Goal: Book appointment/travel/reservation

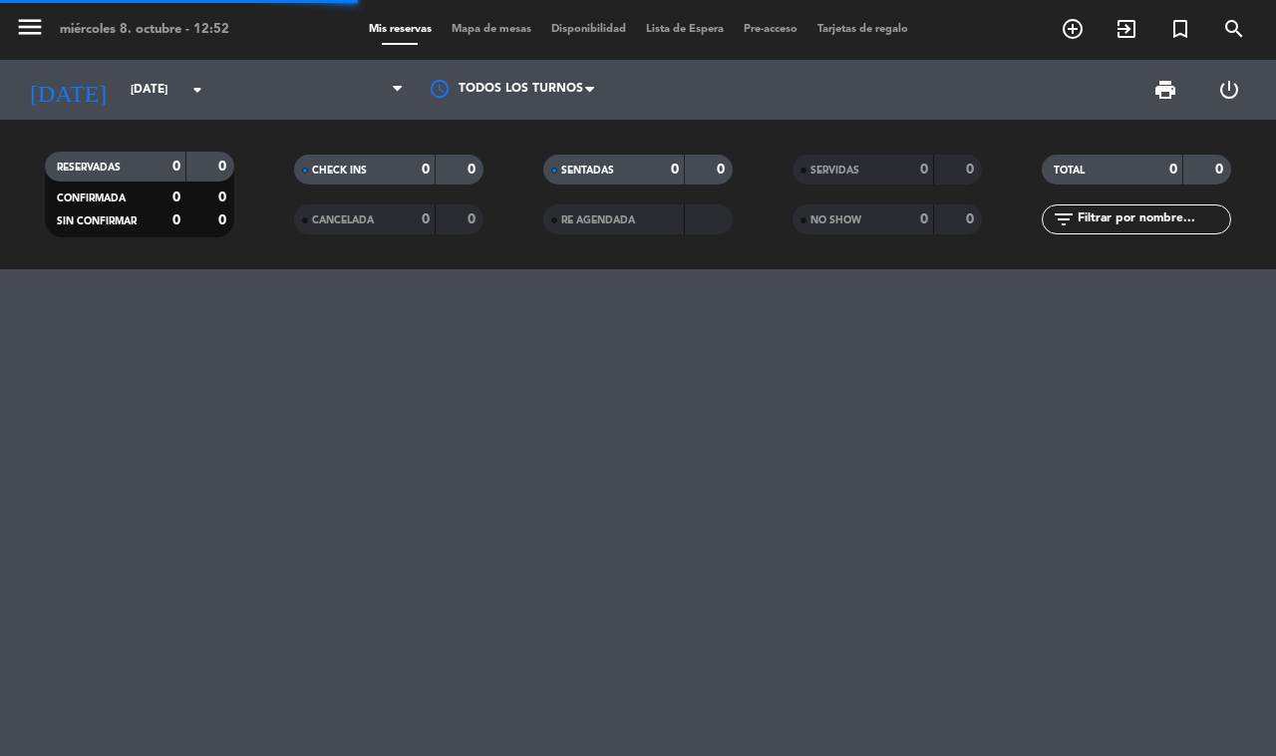
click at [494, 32] on span "Mapa de mesas" at bounding box center [492, 29] width 100 height 11
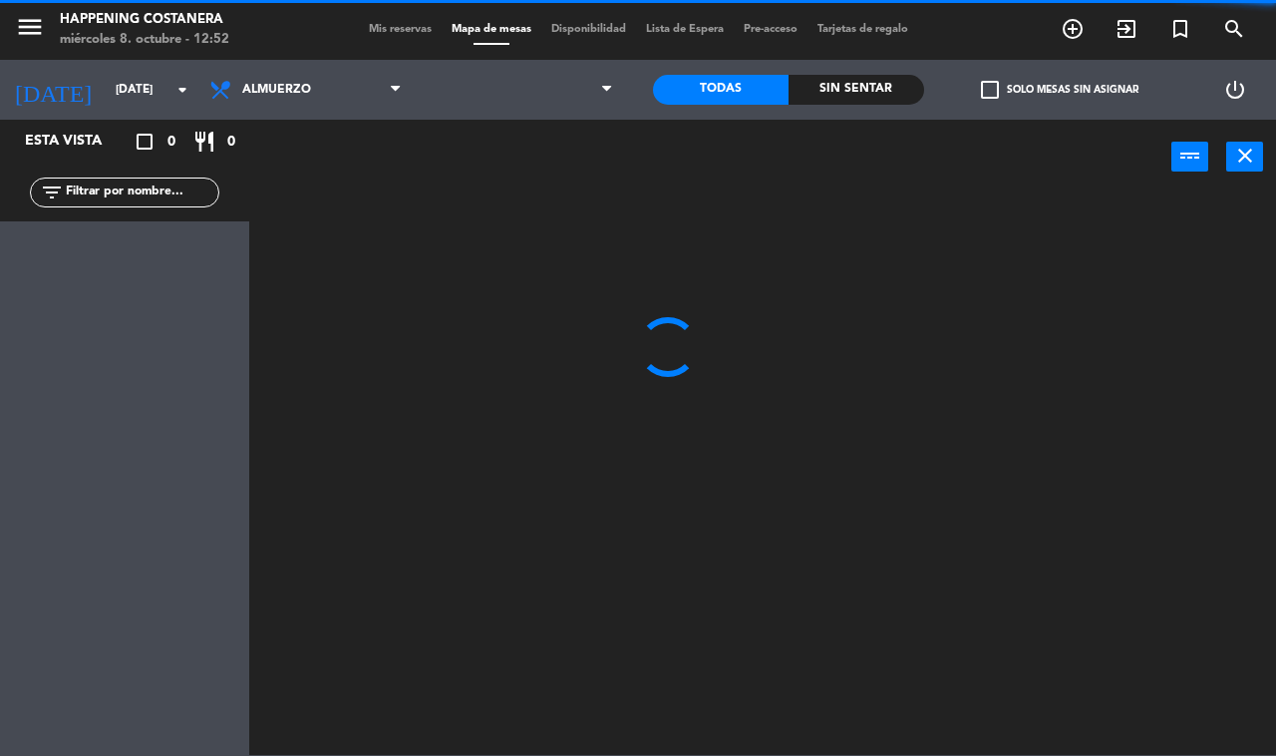
click at [200, 20] on div "Happening Costanera" at bounding box center [145, 20] width 170 height 20
click at [212, 30] on div "miércoles 8. octubre - 12:52" at bounding box center [145, 40] width 170 height 20
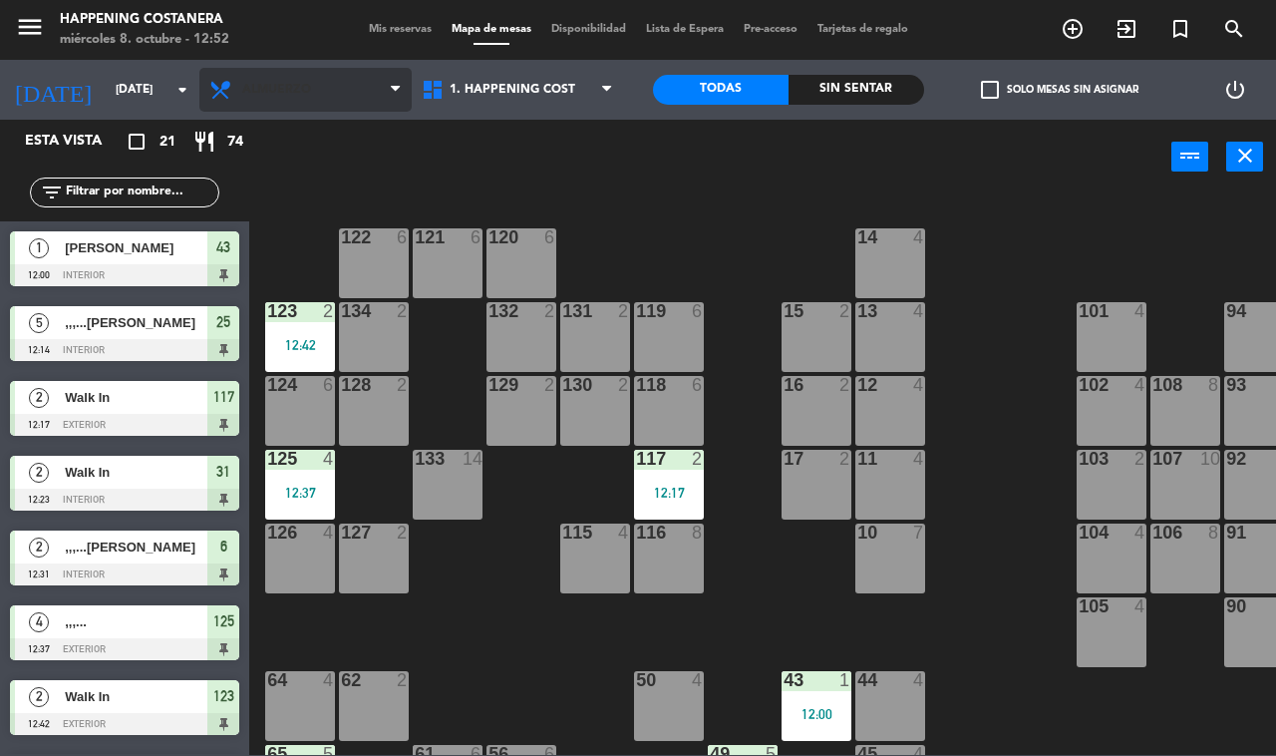
click at [279, 90] on span "Almuerzo" at bounding box center [276, 90] width 69 height 14
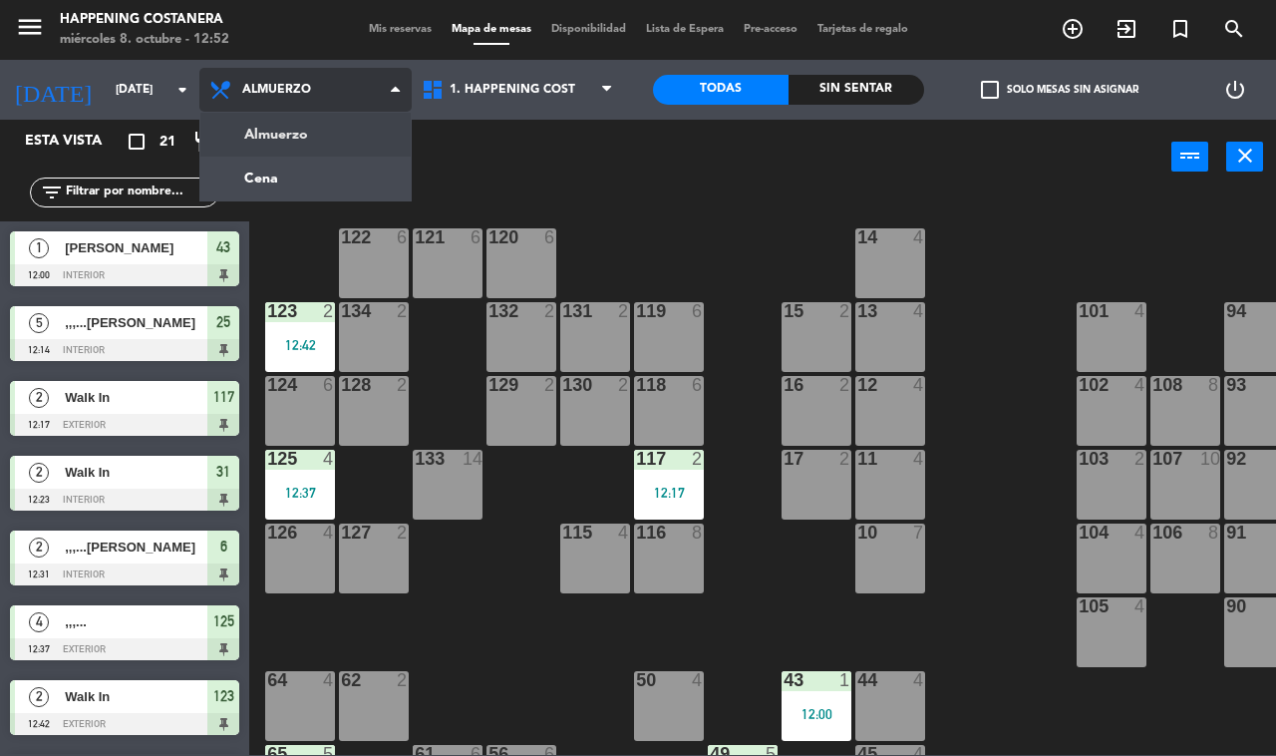
click at [305, 117] on div "Almuerzo Cena Almuerzo Almuerzo Cena" at bounding box center [305, 90] width 212 height 60
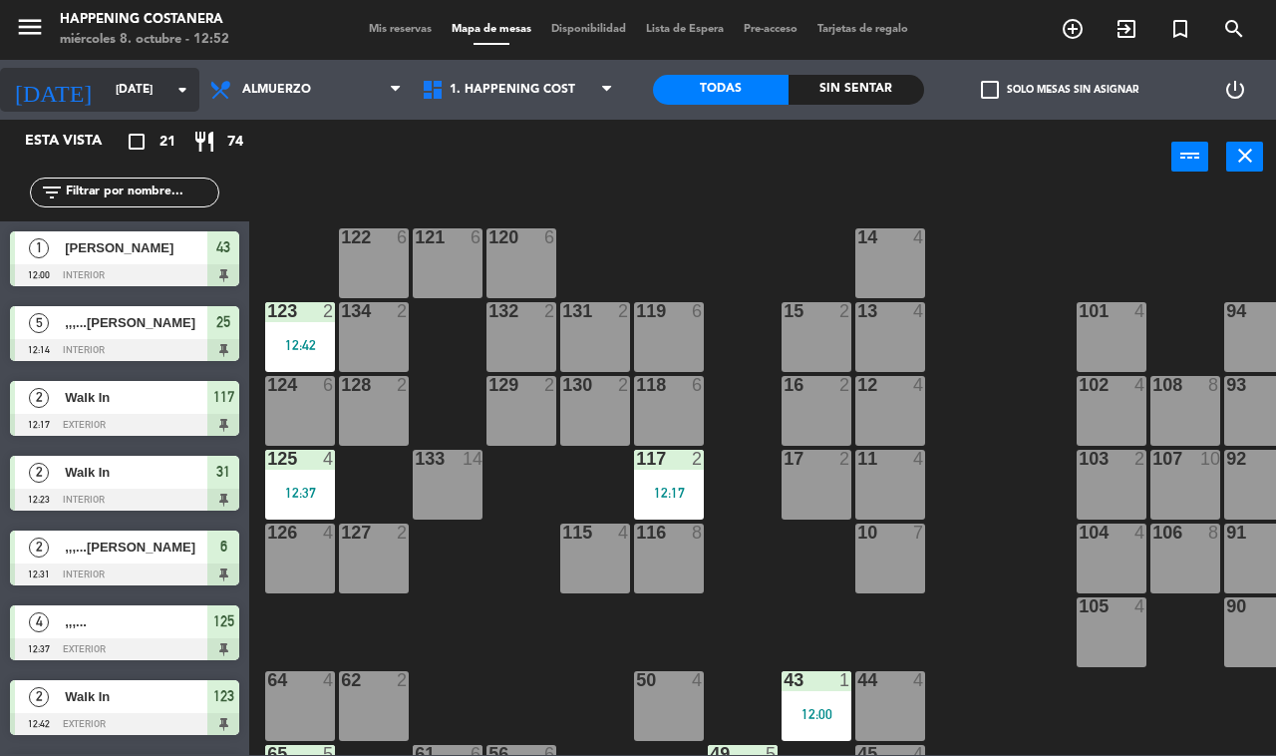
click at [112, 88] on input "[DATE]" at bounding box center [185, 90] width 159 height 34
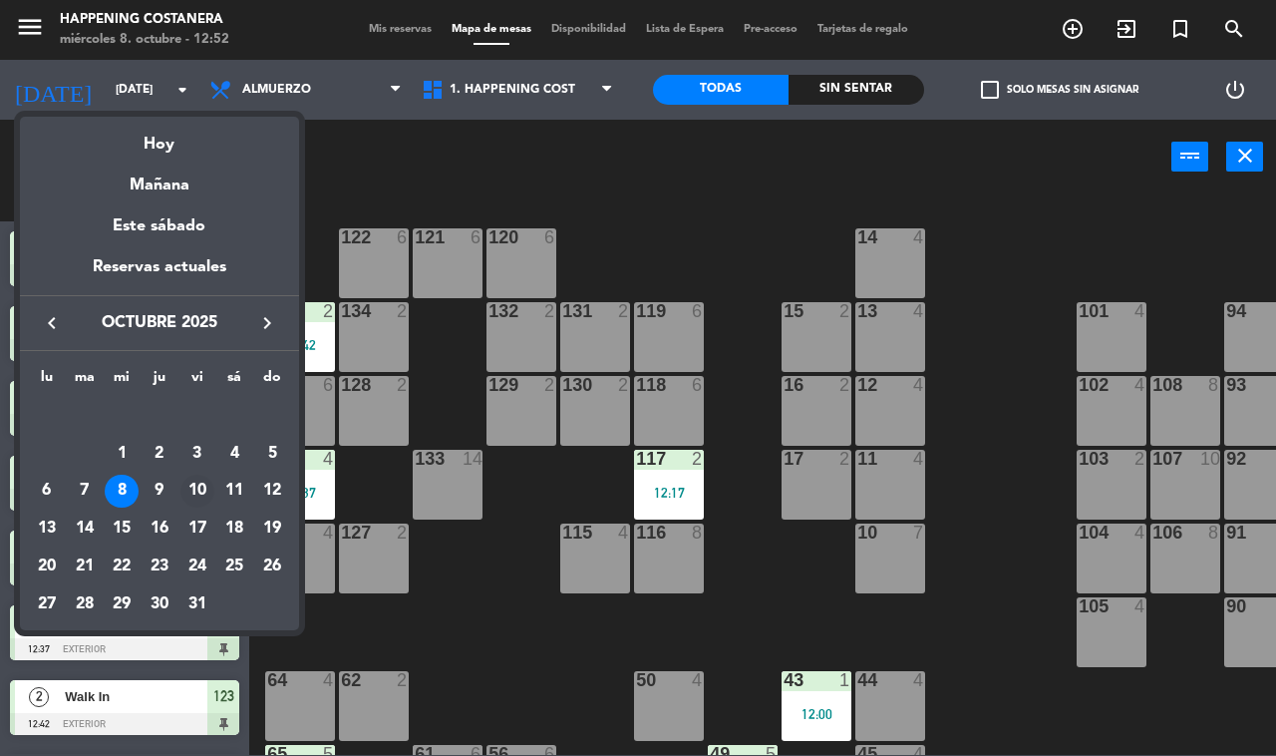
click at [201, 490] on div "10" at bounding box center [197, 492] width 34 height 34
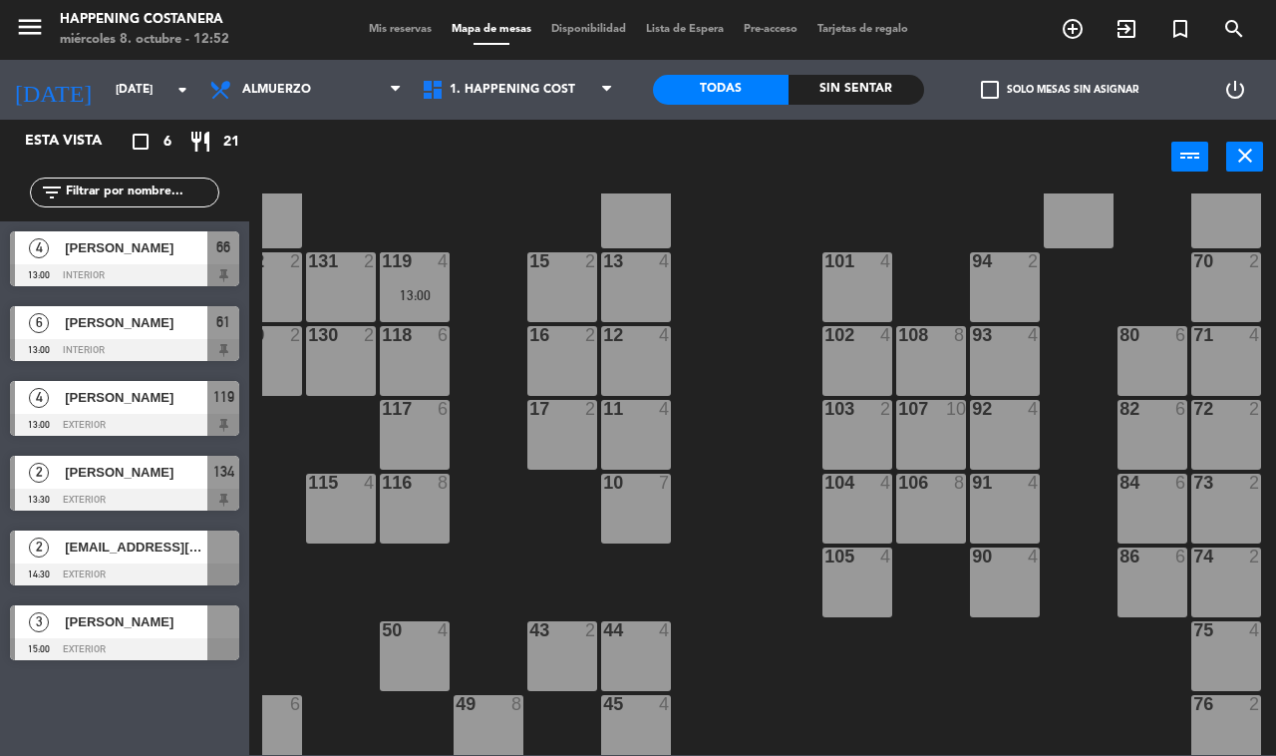
scroll to position [0, 254]
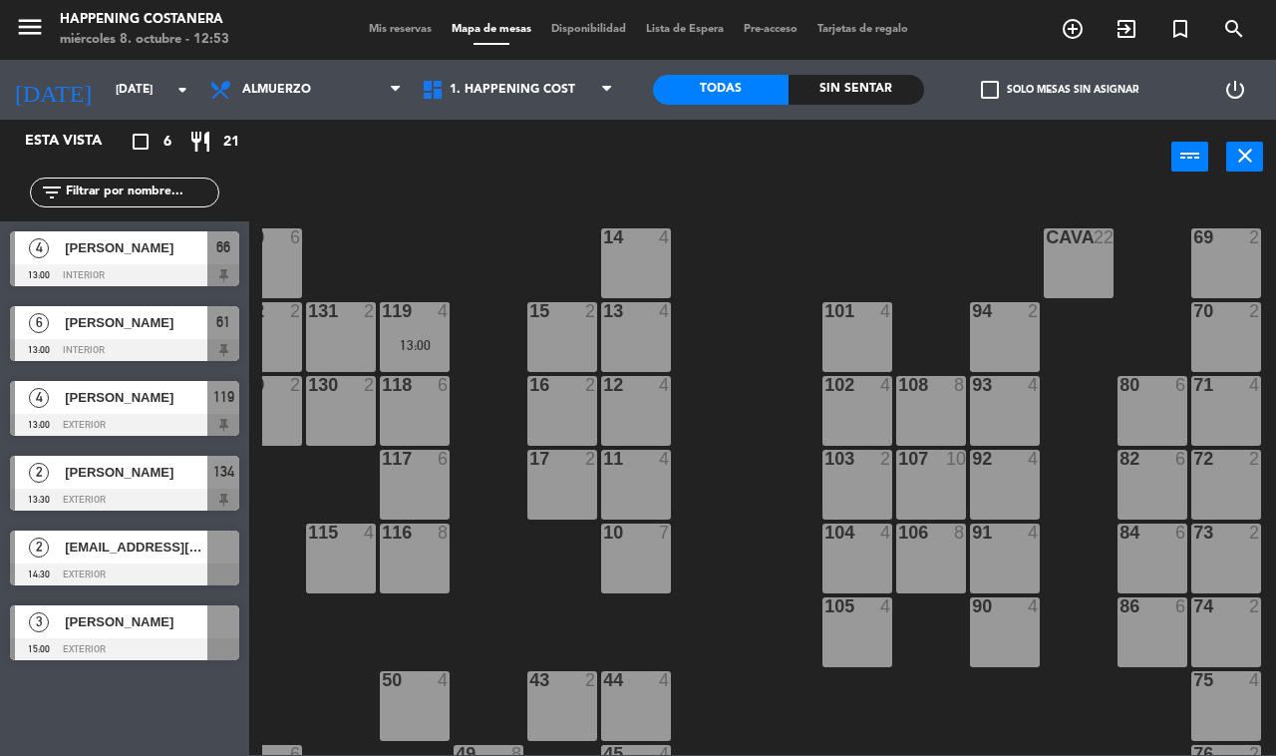
click at [1102, 254] on div "CAVA 22" at bounding box center [1079, 263] width 70 height 70
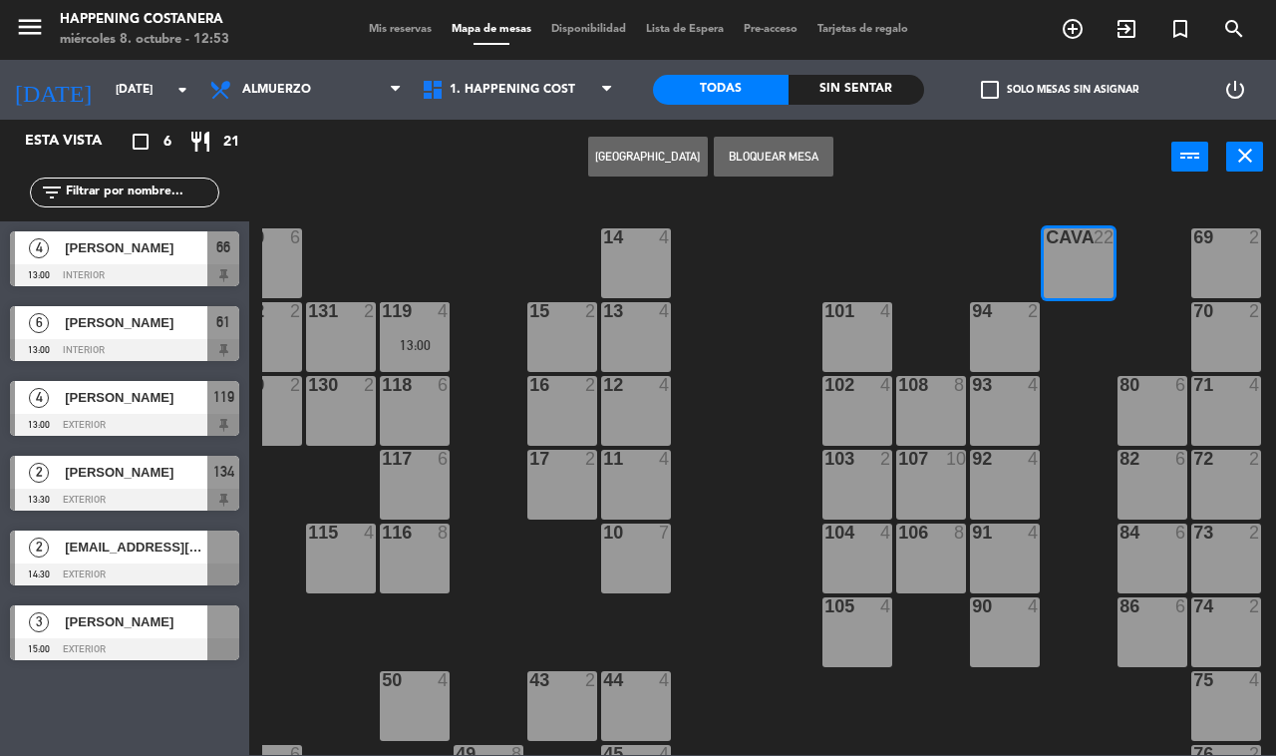
click at [1084, 251] on div "CAVA 22" at bounding box center [1079, 263] width 70 height 70
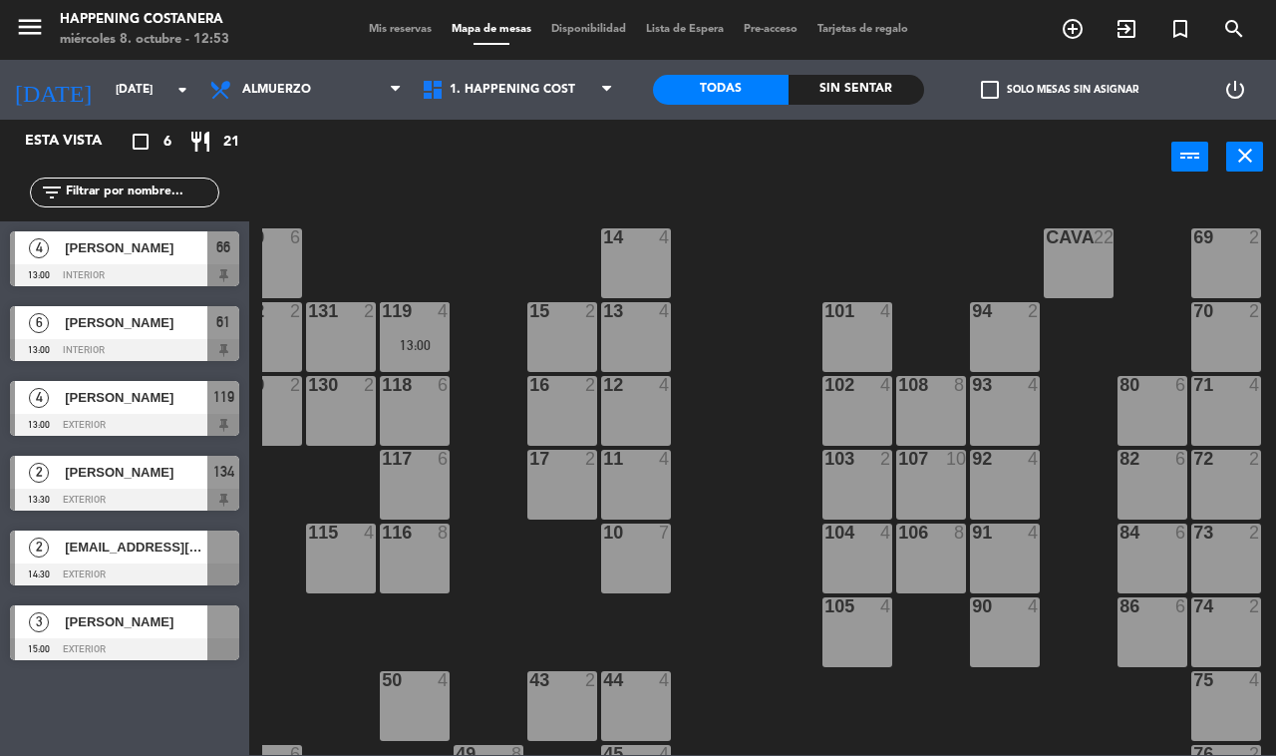
click at [1090, 280] on div "CAVA 22" at bounding box center [1079, 263] width 70 height 70
click at [850, 249] on div "69 2 122 6 121 6 120 6 14 4 CAVA 22 101 4 94 2 70 2 123 6 131 2 134 2 13:30 132…" at bounding box center [769, 473] width 1014 height 561
click at [1074, 249] on div "CAVA 22" at bounding box center [1079, 263] width 70 height 70
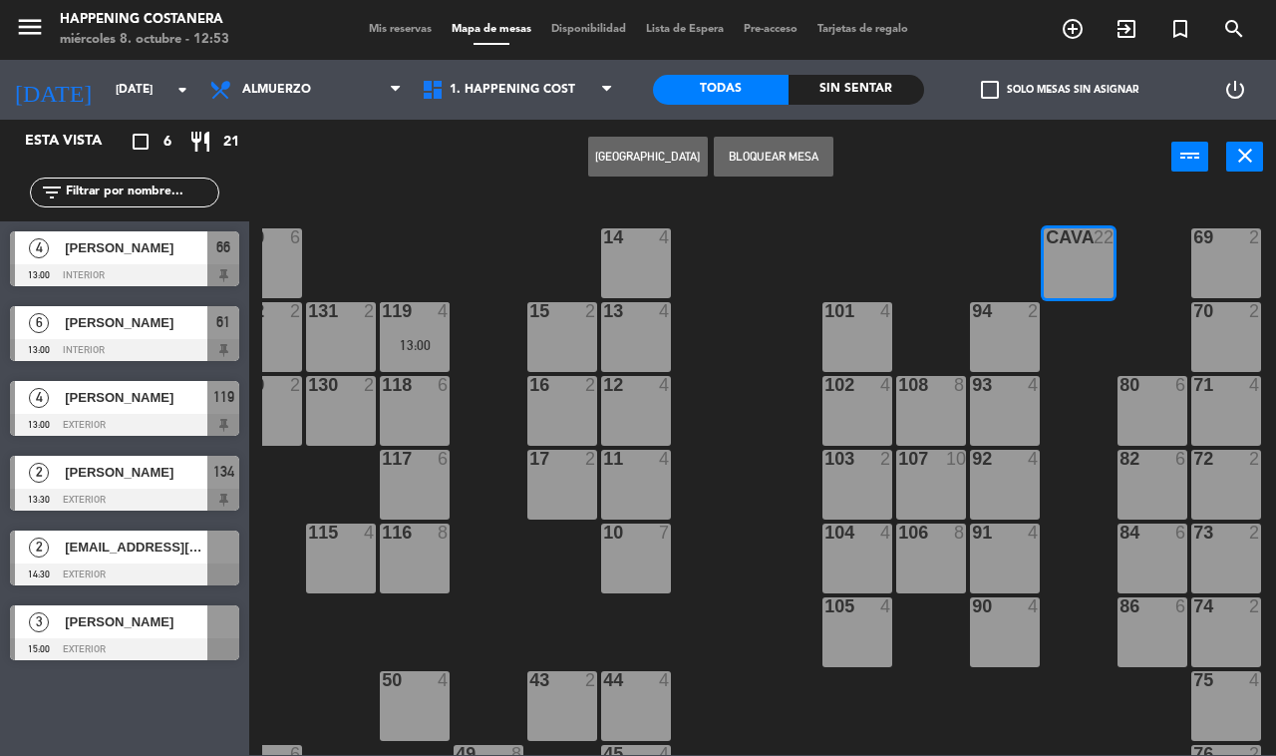
click at [801, 259] on div "69 2 122 6 121 6 120 6 14 4 CAVA 22 101 4 94 2 70 2 123 6 131 2 134 2 13:30 132…" at bounding box center [769, 473] width 1014 height 561
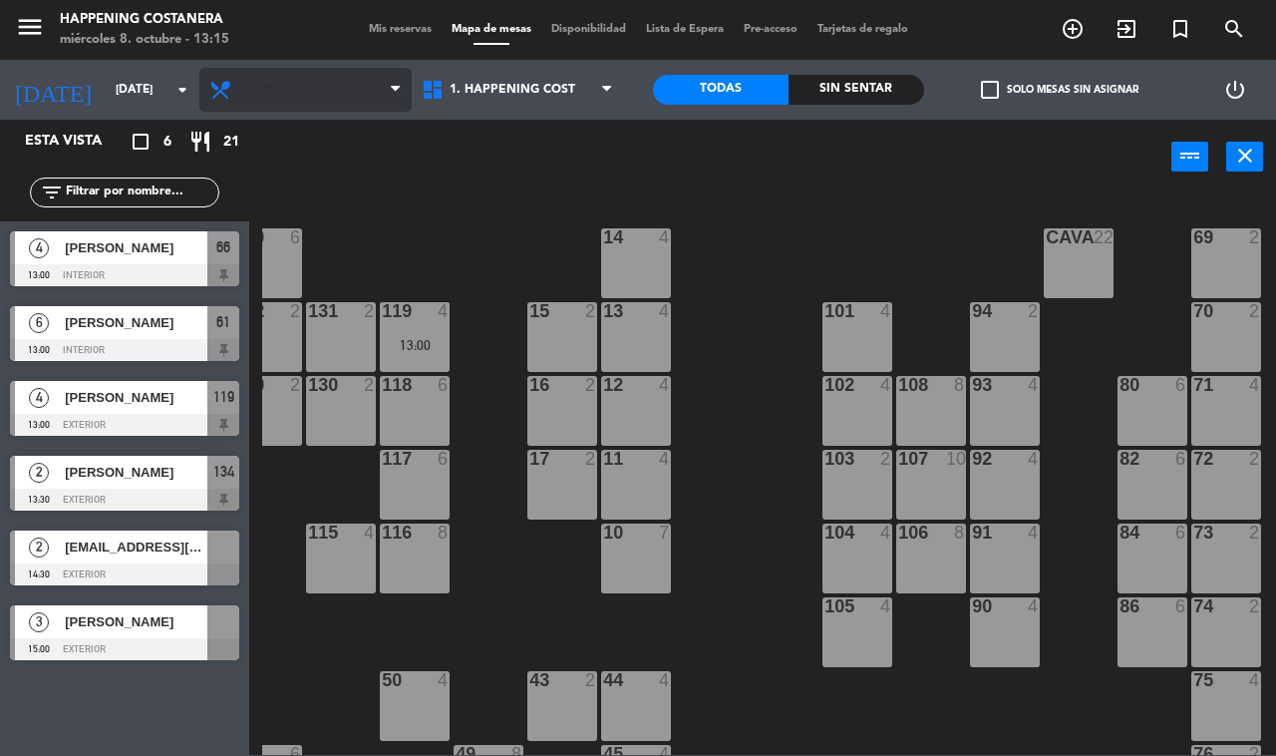
click at [295, 83] on span "Almuerzo" at bounding box center [276, 90] width 69 height 14
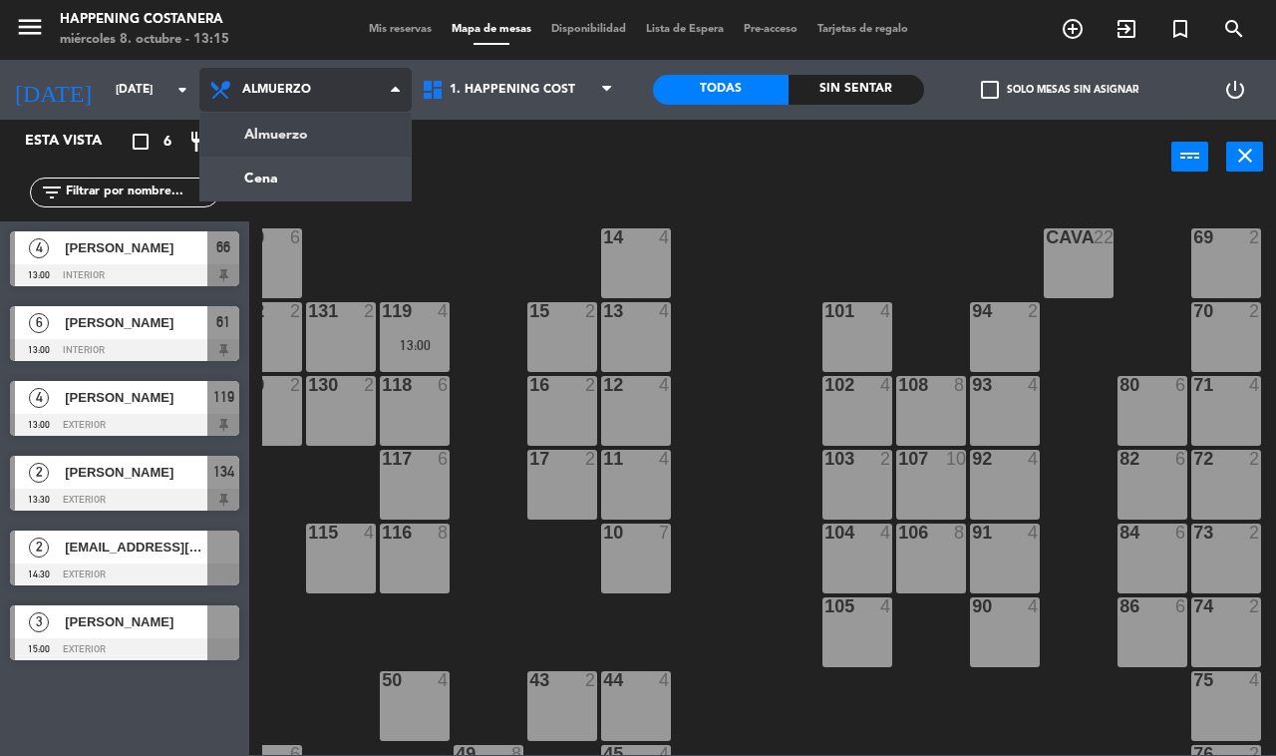
click at [316, 175] on ng-component "menu Happening Costanera [DATE] 8. octubre - 13:15 Mis reservas Mapa de mesas D…" at bounding box center [638, 377] width 1276 height 755
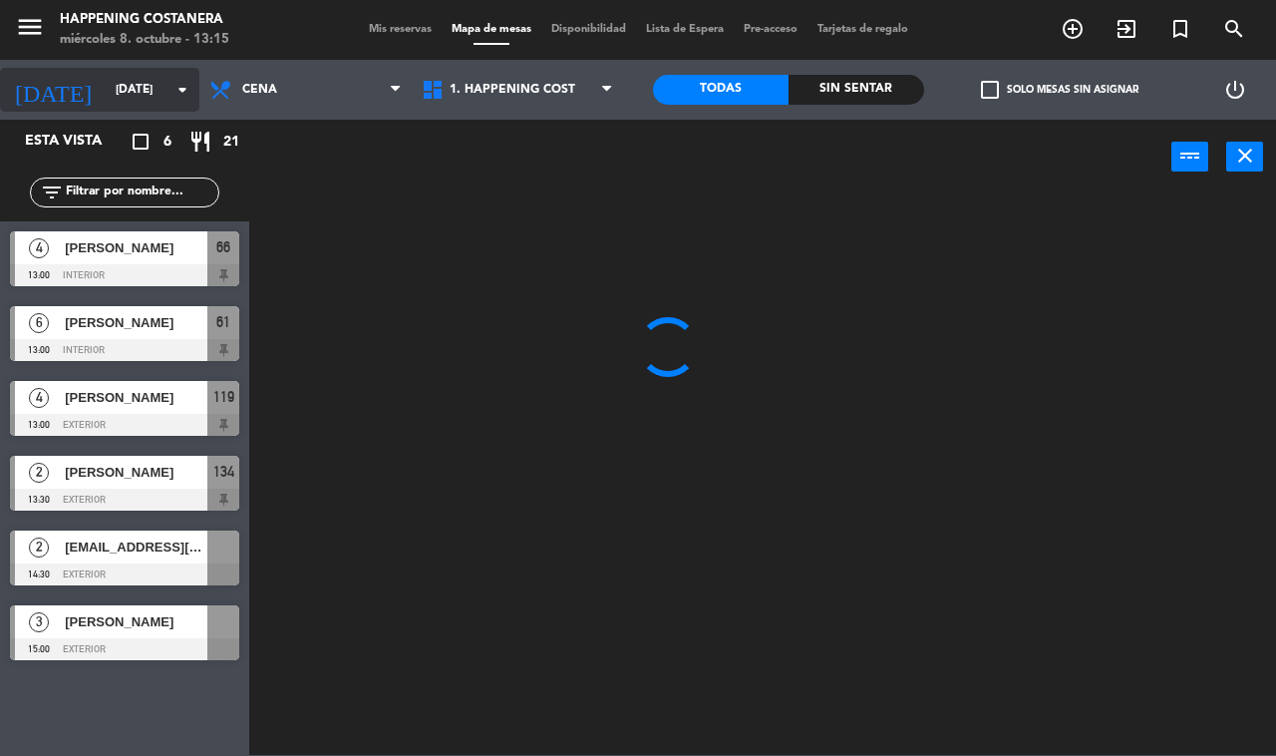
click at [127, 90] on input "[DATE]" at bounding box center [185, 90] width 159 height 34
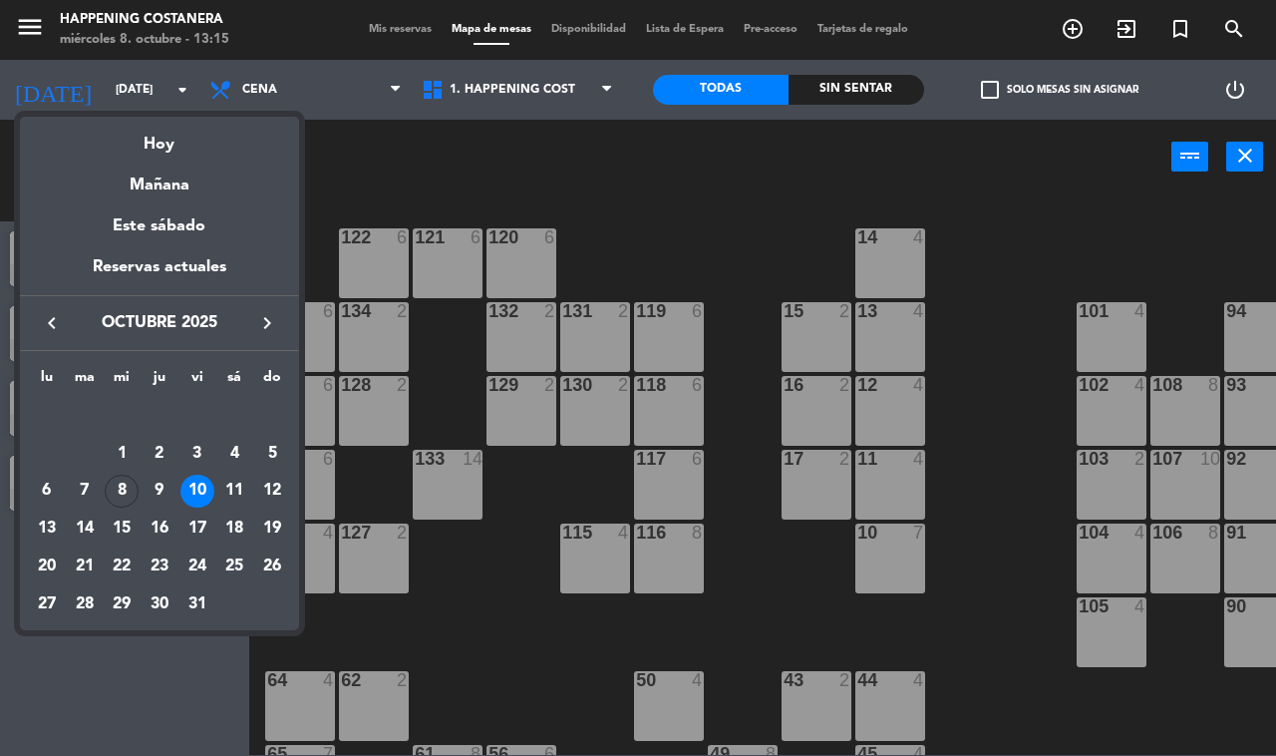
click at [266, 319] on icon "keyboard_arrow_right" at bounding box center [267, 323] width 24 height 24
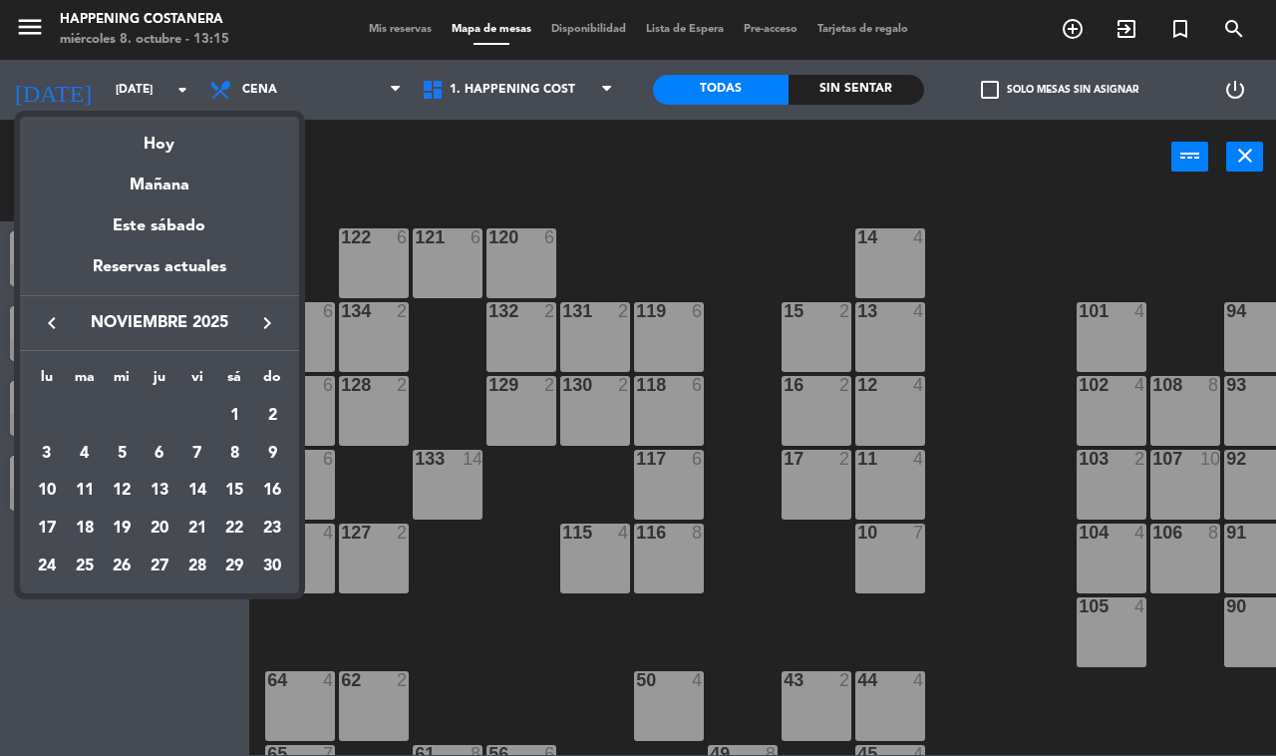
click at [48, 326] on icon "keyboard_arrow_left" at bounding box center [52, 323] width 24 height 24
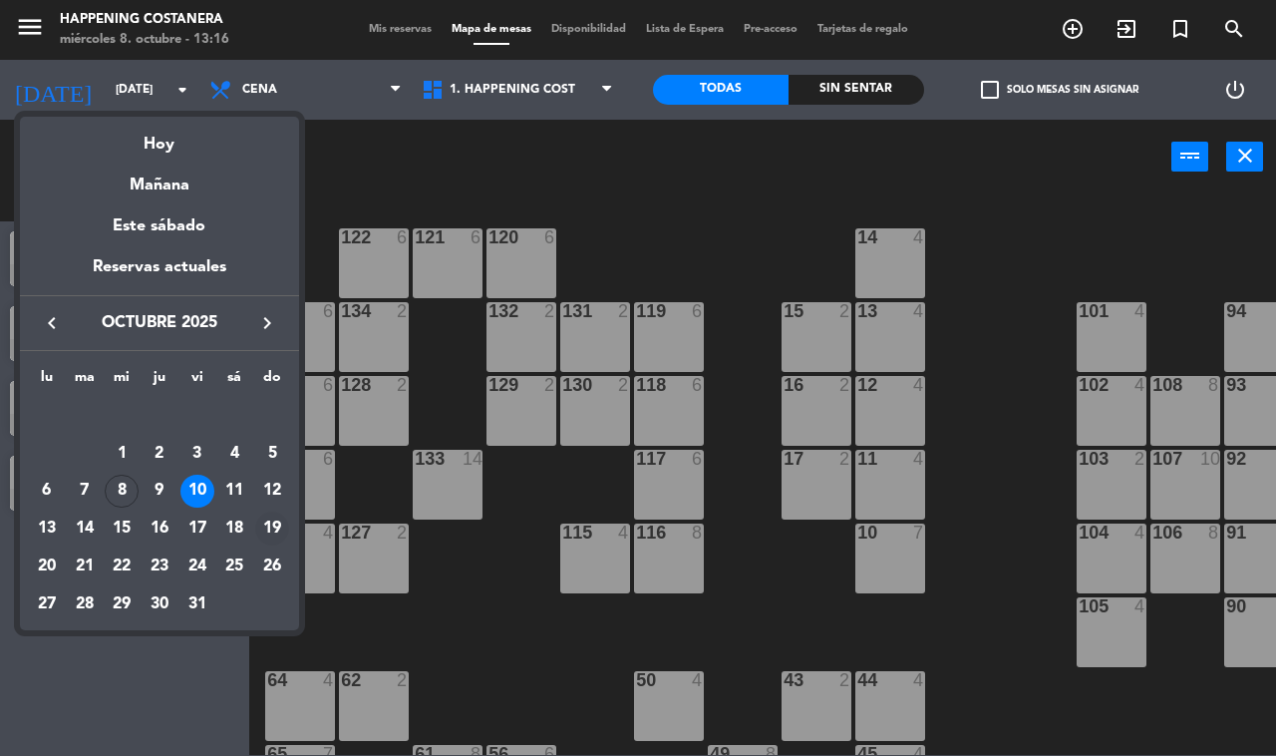
click at [271, 524] on div "19" at bounding box center [272, 528] width 34 height 34
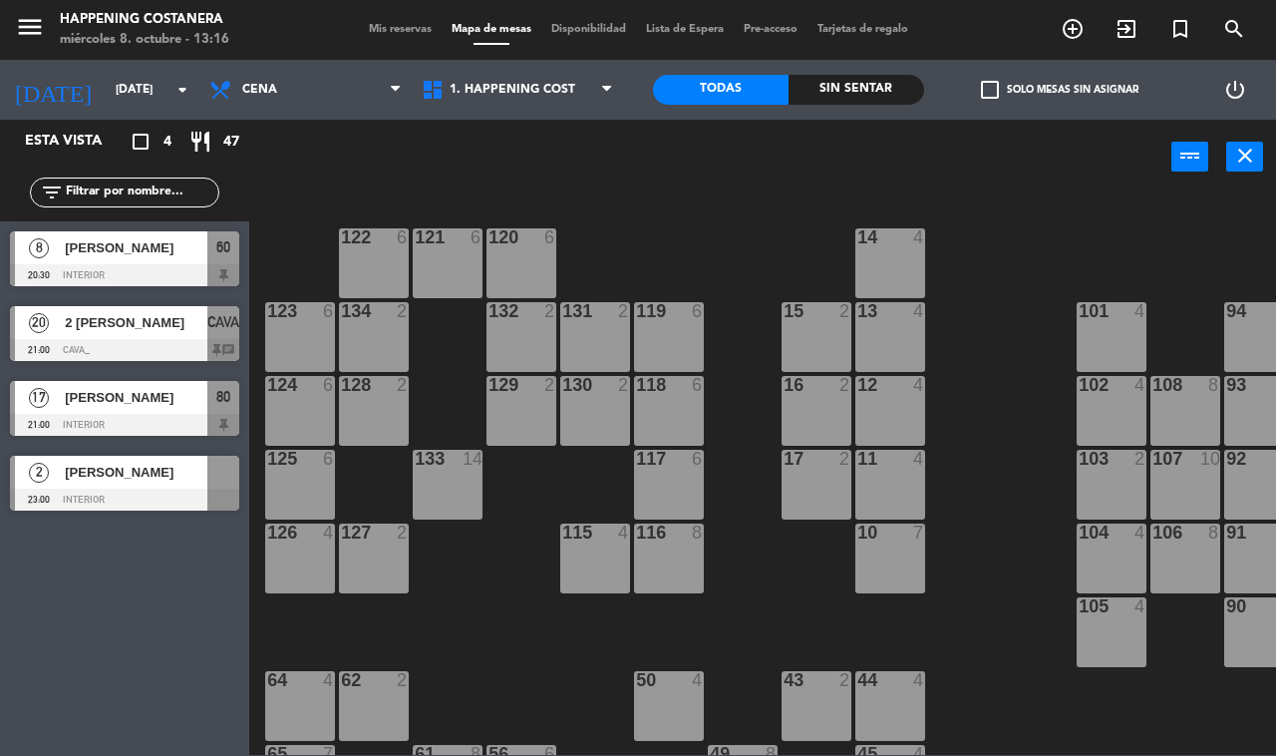
type input "[DATE]"
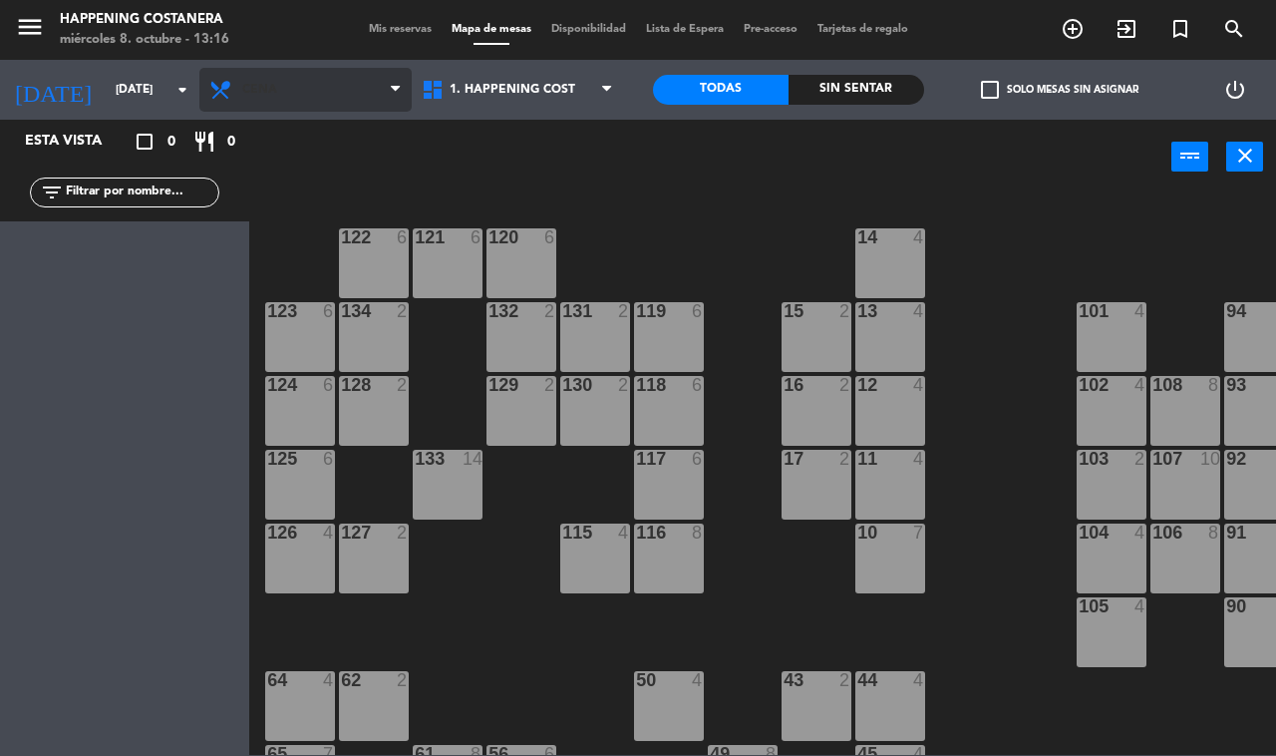
click at [261, 90] on span "Cena" at bounding box center [259, 90] width 35 height 14
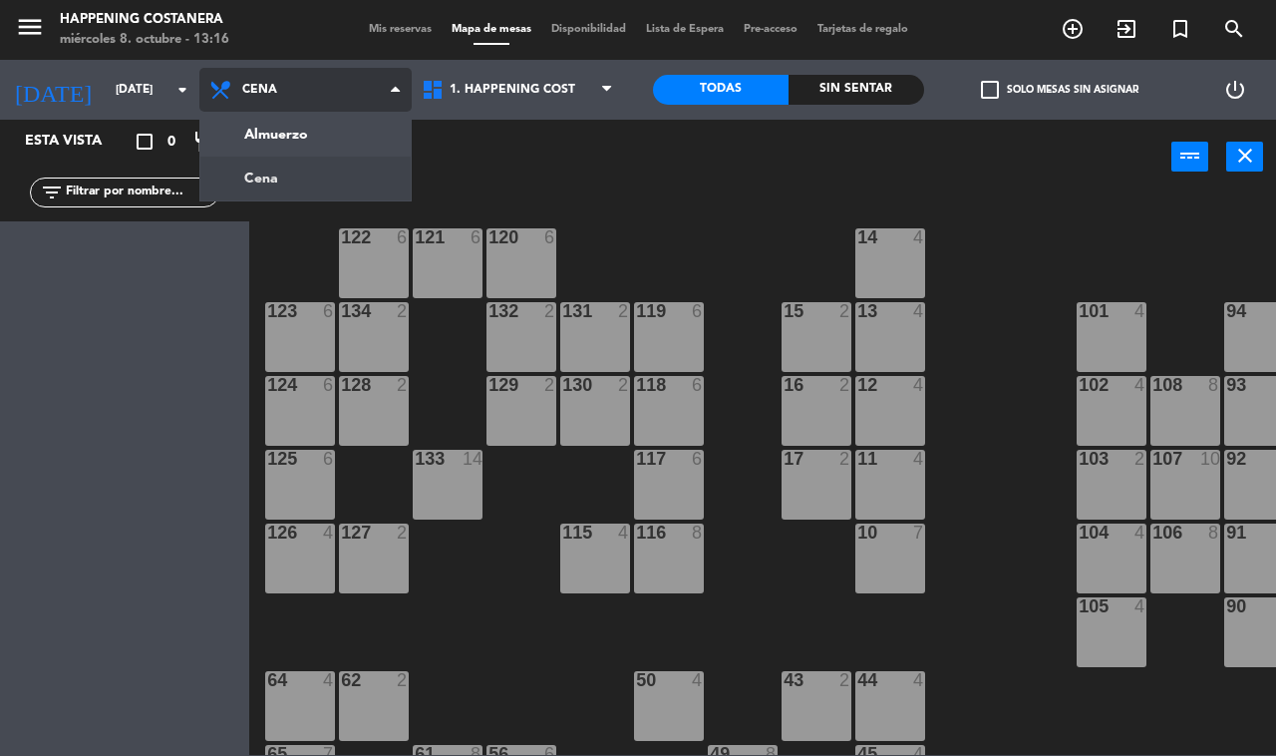
click at [335, 132] on ng-component "menu Happening Costanera [DATE] 8. octubre - 13:16 Mis reservas Mapa de mesas D…" at bounding box center [638, 377] width 1276 height 755
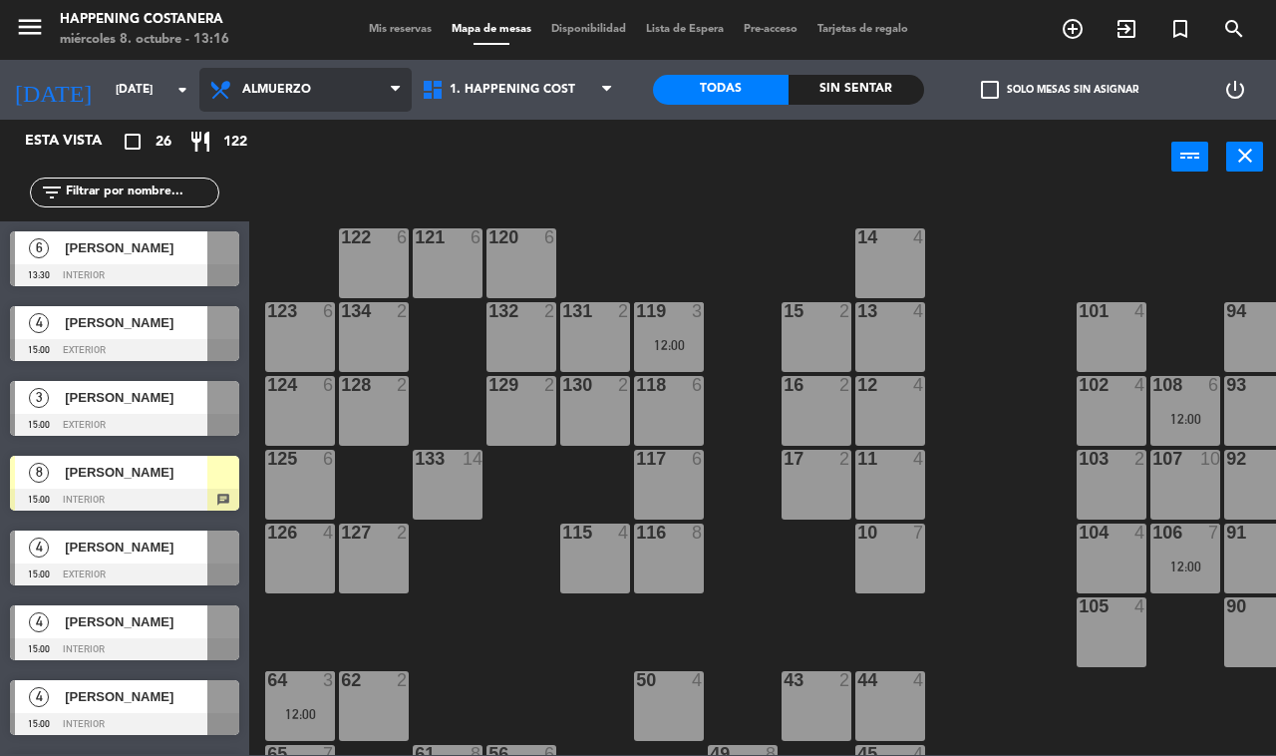
scroll to position [1412, 0]
